Goal: Information Seeking & Learning: Learn about a topic

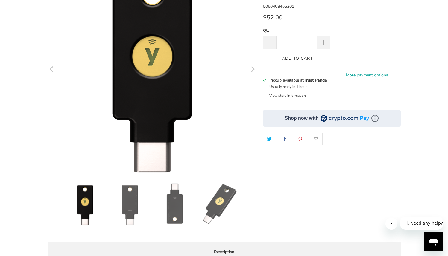
scroll to position [97, 0]
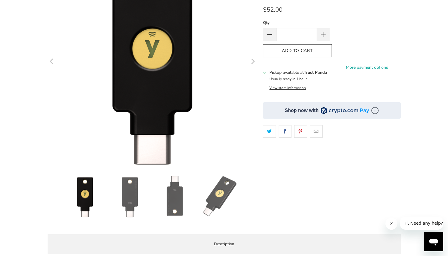
click at [143, 212] on img at bounding box center [130, 197] width 42 height 42
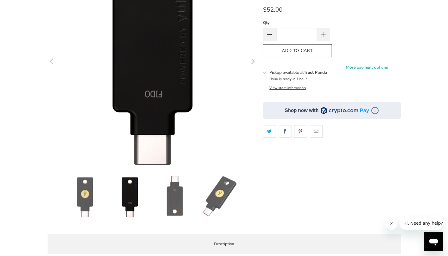
click at [170, 204] on img at bounding box center [175, 197] width 42 height 42
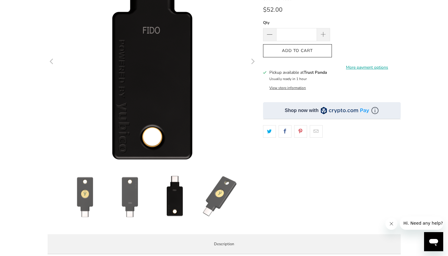
click at [200, 204] on img at bounding box center [220, 197] width 42 height 42
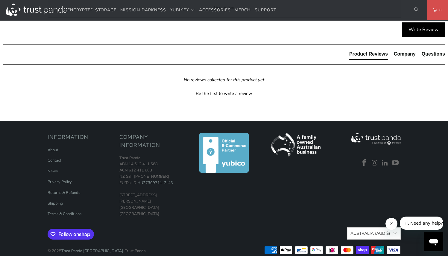
scroll to position [326, 0]
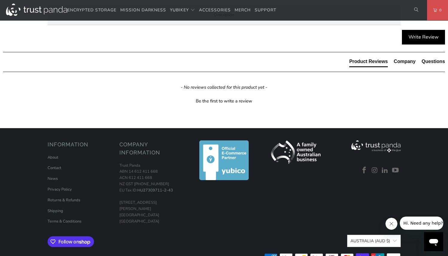
drag, startPoint x: 66, startPoint y: 154, endPoint x: 126, endPoint y: 155, distance: 60.1
click at [0, 0] on span "The Security Key C NFC by [PERSON_NAME] does not work with LastPass or Yubico A…" at bounding box center [0, 0] width 0 height 0
drag, startPoint x: 102, startPoint y: 161, endPoint x: 179, endPoint y: 161, distance: 77.7
click at [0, 0] on p "The Security Key C NFC by [PERSON_NAME] does not work with LastPass or Yubico A…" at bounding box center [0, 0] width 0 height 0
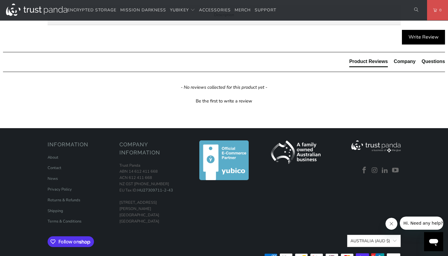
drag, startPoint x: 135, startPoint y: 160, endPoint x: 175, endPoint y: 159, distance: 40.4
click at [0, 0] on span "The Security Key C NFC by [PERSON_NAME] does not work with LastPass or Yubico A…" at bounding box center [0, 0] width 0 height 0
copy span "YubiKey 5 Series keys"
